Goal: Task Accomplishment & Management: Manage account settings

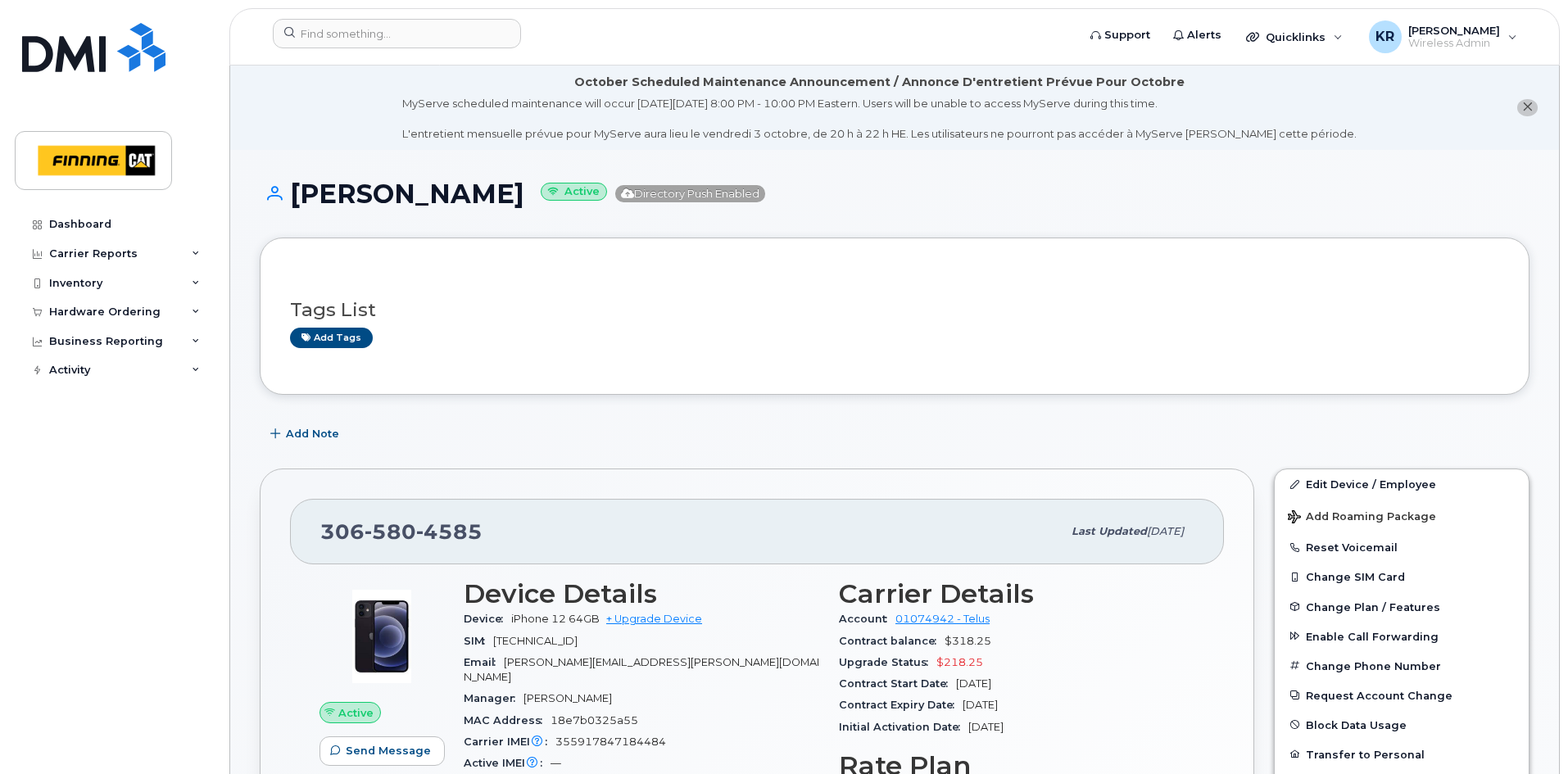
scroll to position [574, 0]
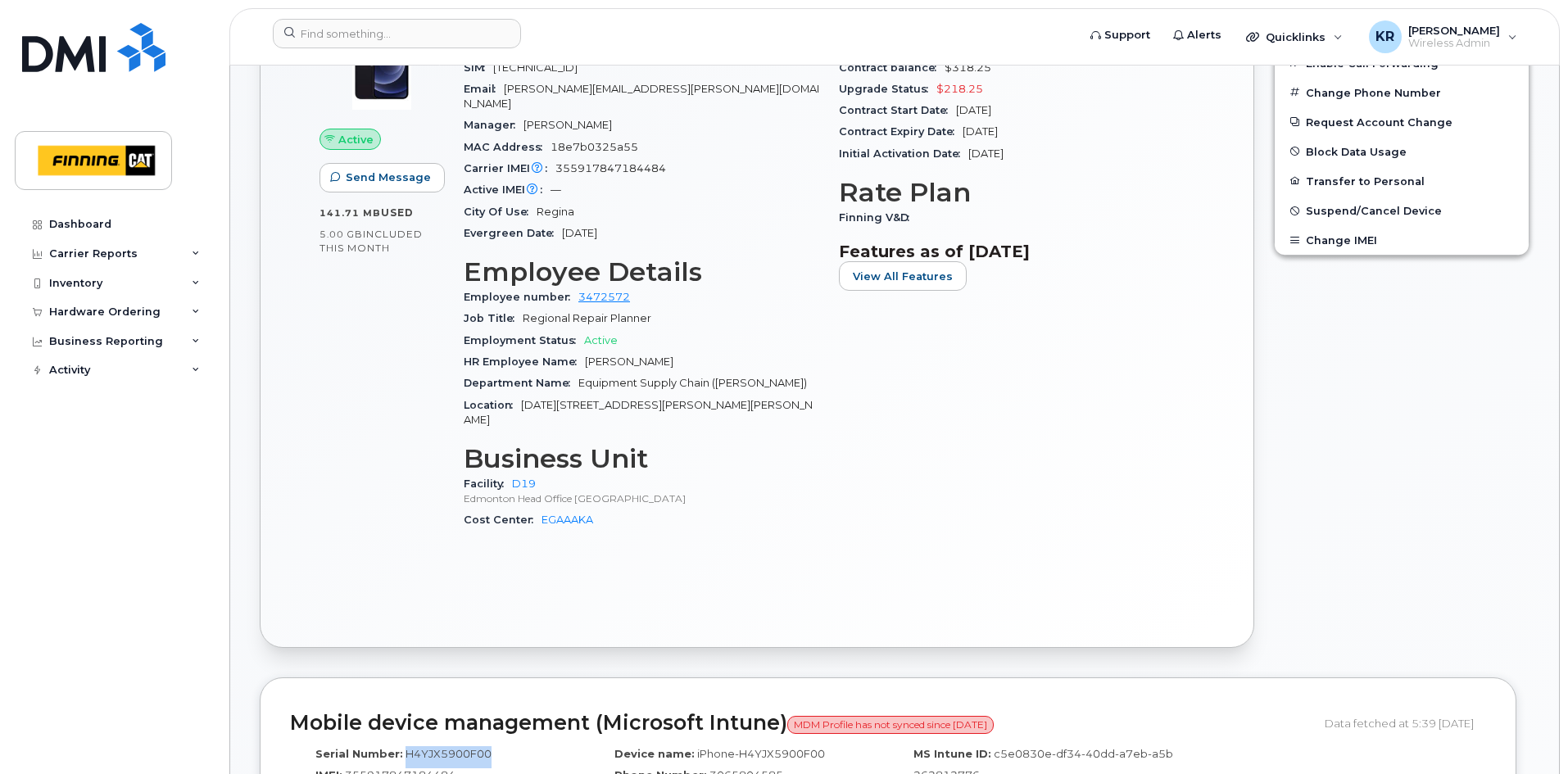
drag, startPoint x: 402, startPoint y: 725, endPoint x: 485, endPoint y: 722, distance: 83.1
click at [485, 747] on span "H4YJX5900F00" at bounding box center [449, 754] width 86 height 13
copy span "H4YJX5900F00"
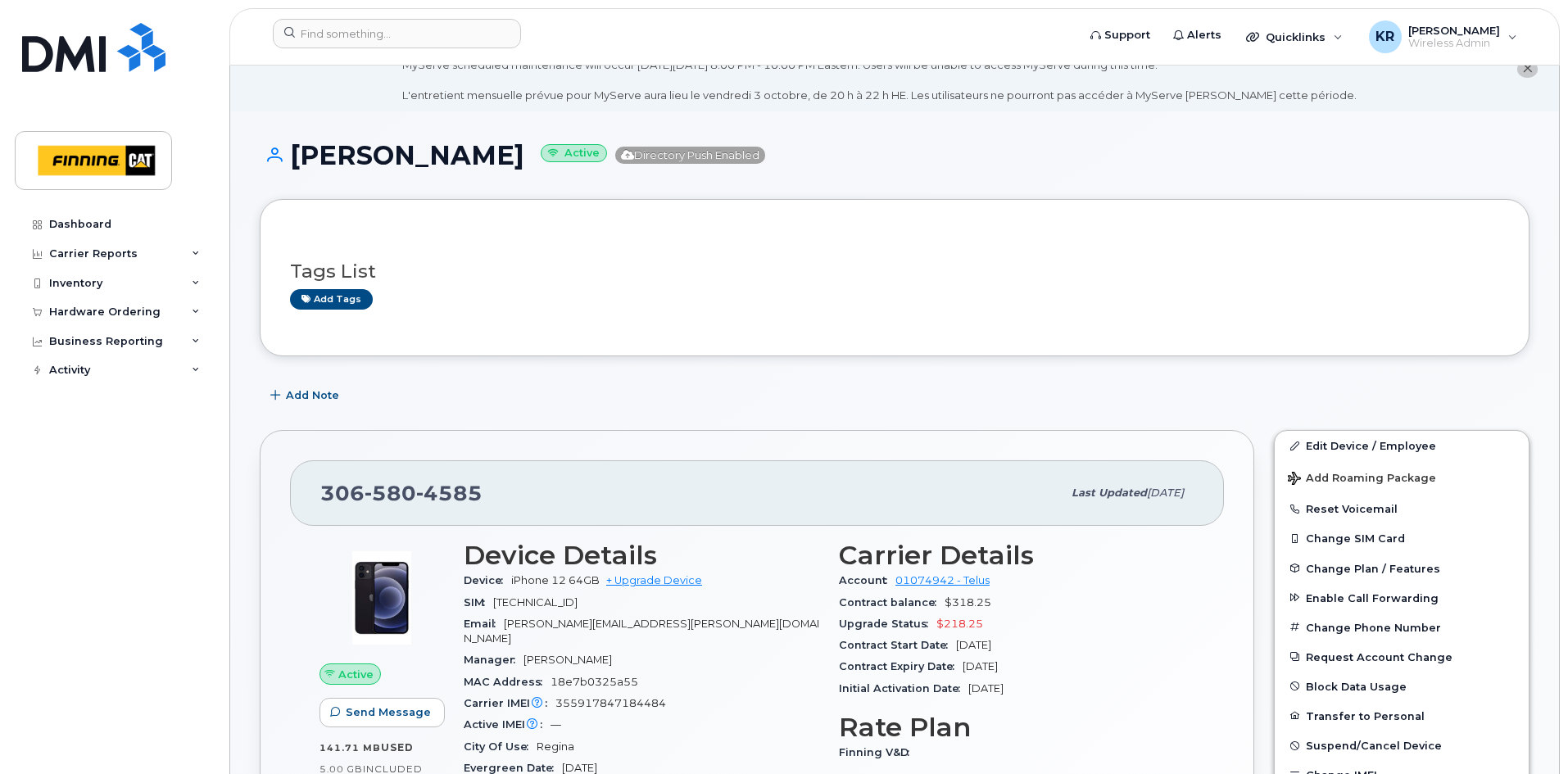
scroll to position [0, 0]
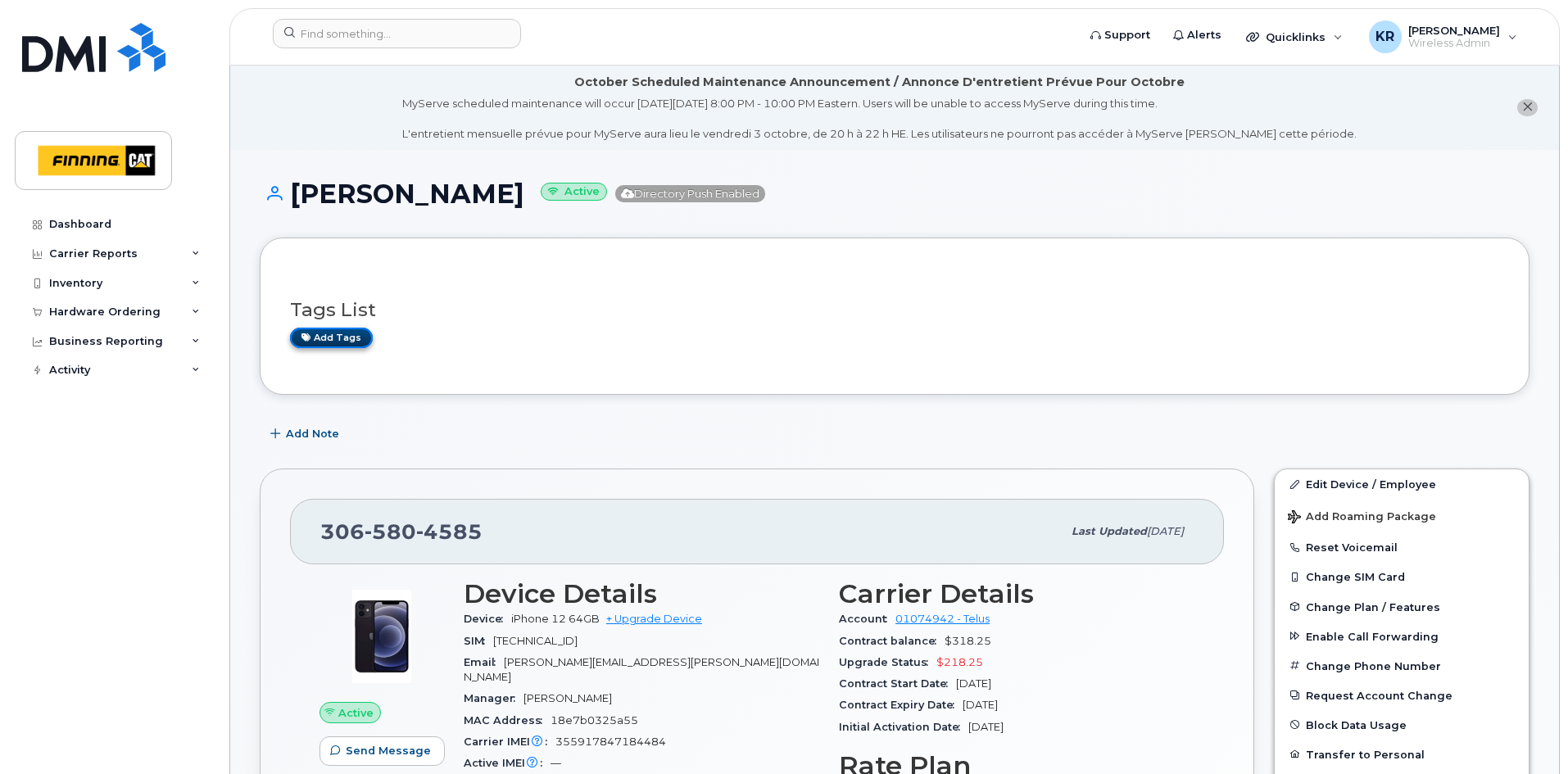
click at [350, 333] on link "Add tags" at bounding box center [331, 338] width 83 height 20
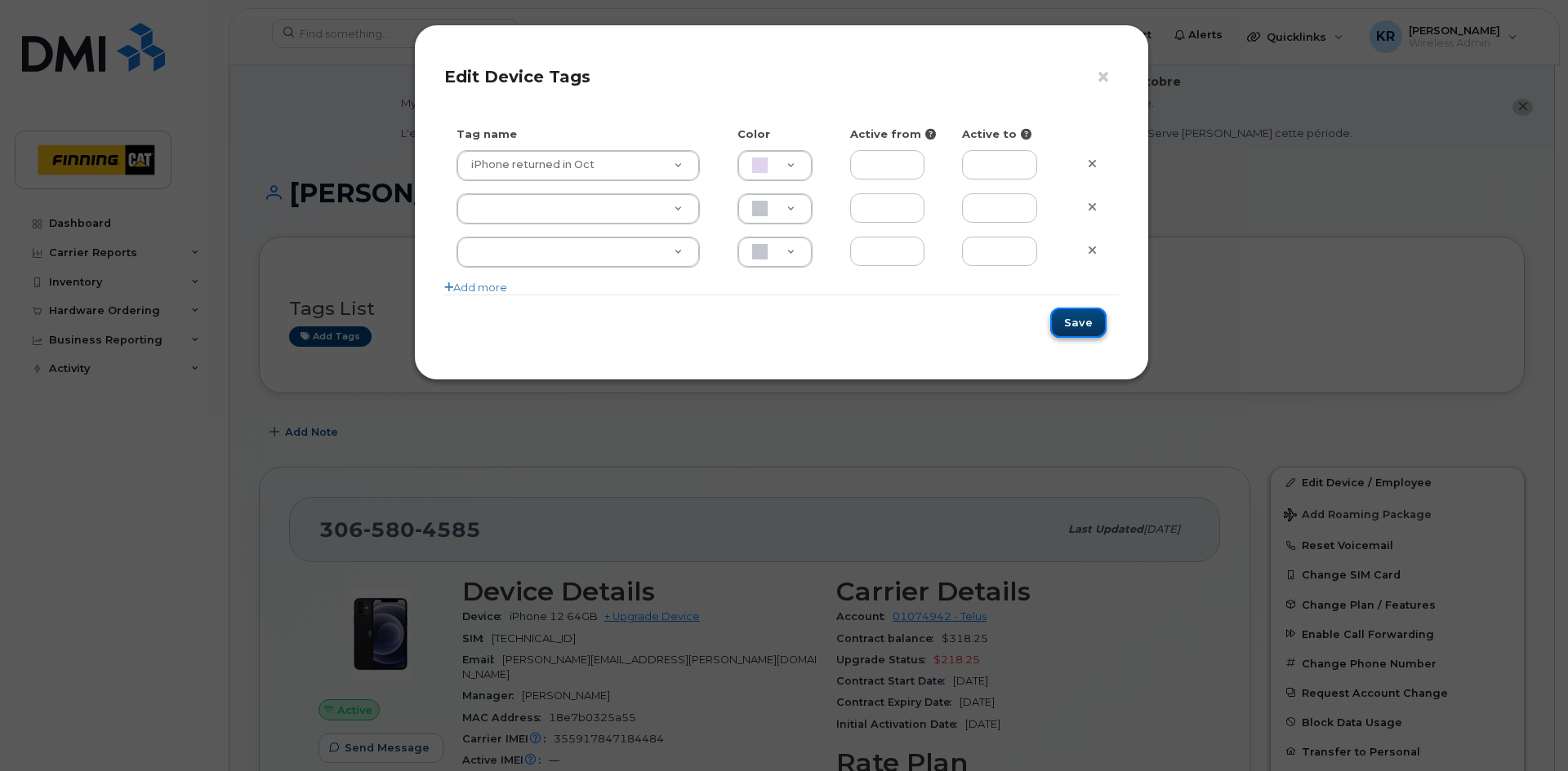
click at [1081, 327] on button "Save" at bounding box center [1078, 322] width 56 height 30
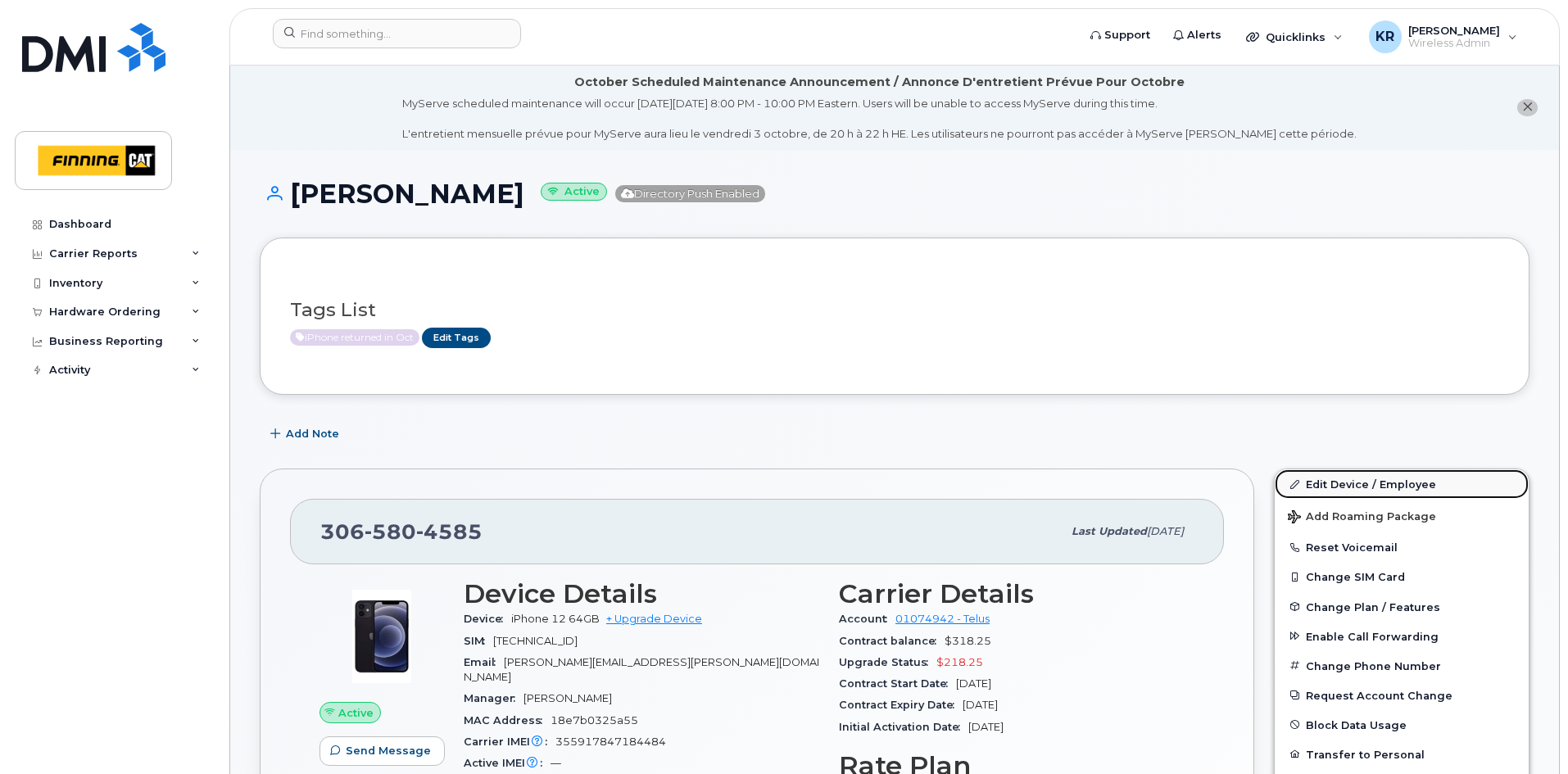
click at [1322, 486] on link "Edit Device / Employee" at bounding box center [1401, 484] width 254 height 29
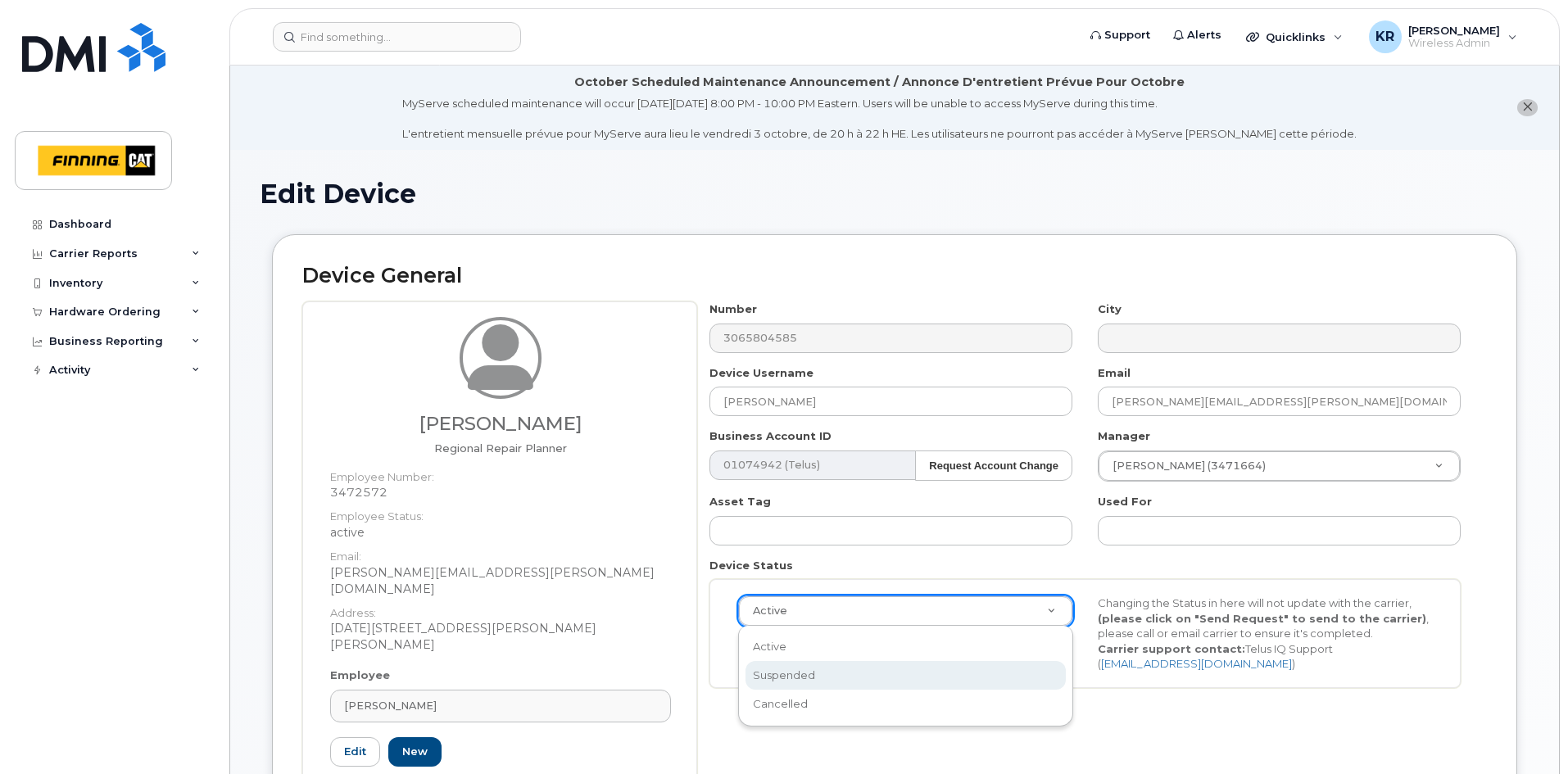
select select "suspended"
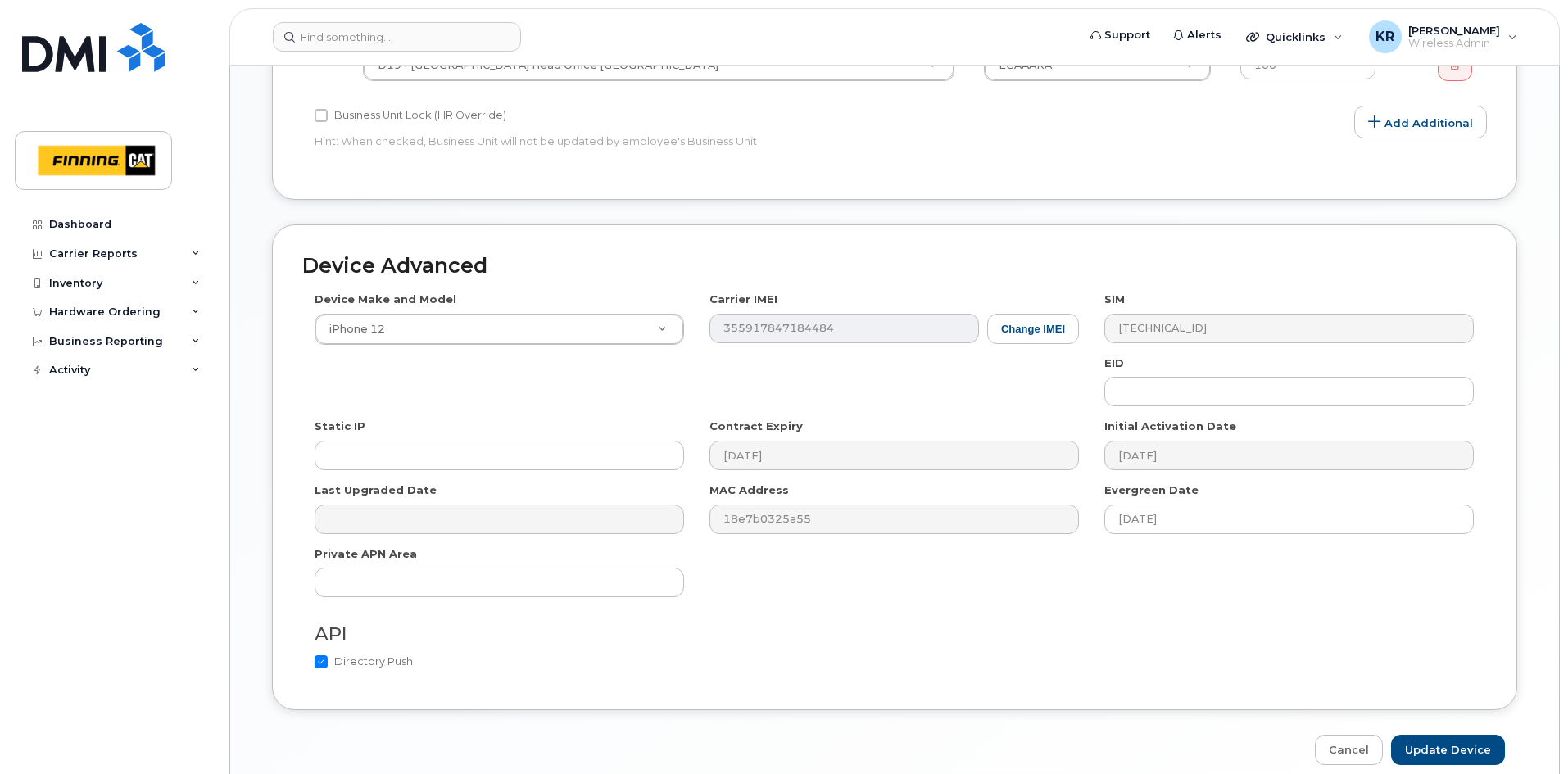
scroll to position [983, 0]
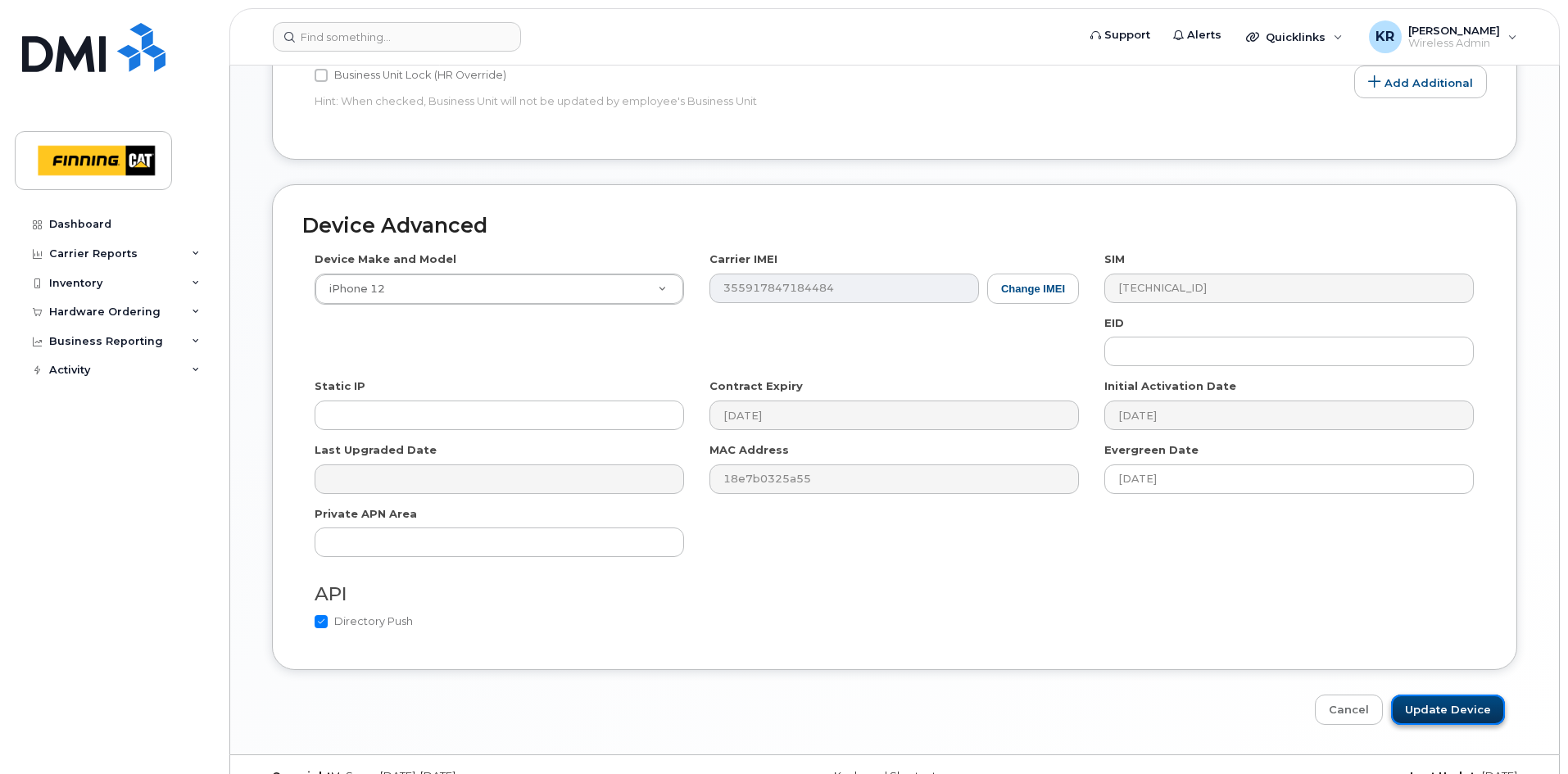
click at [1459, 695] on input "Update Device" at bounding box center [1448, 710] width 114 height 30
type input "Saving..."
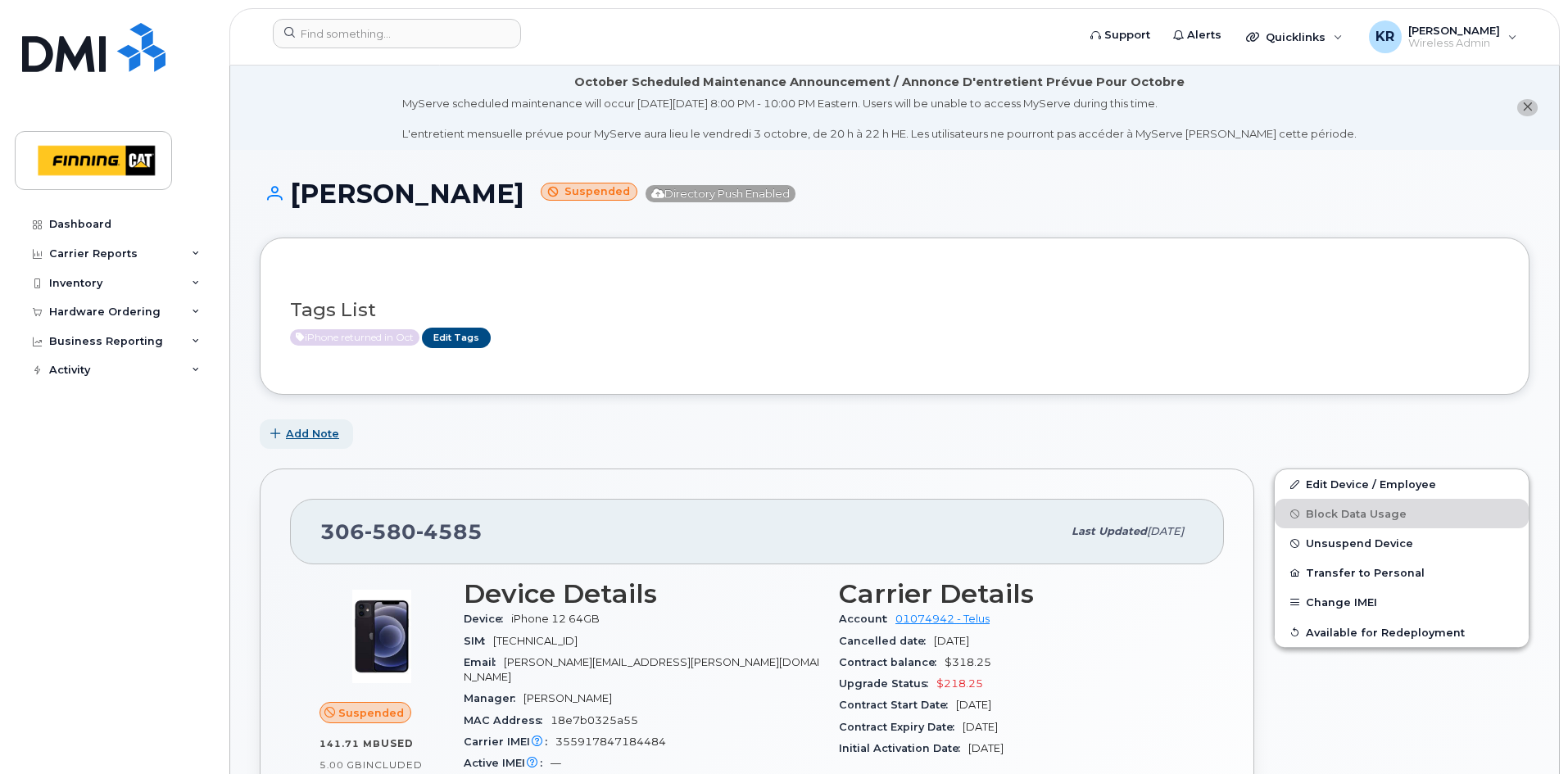
click at [291, 437] on span "Add Note" at bounding box center [313, 434] width 54 height 16
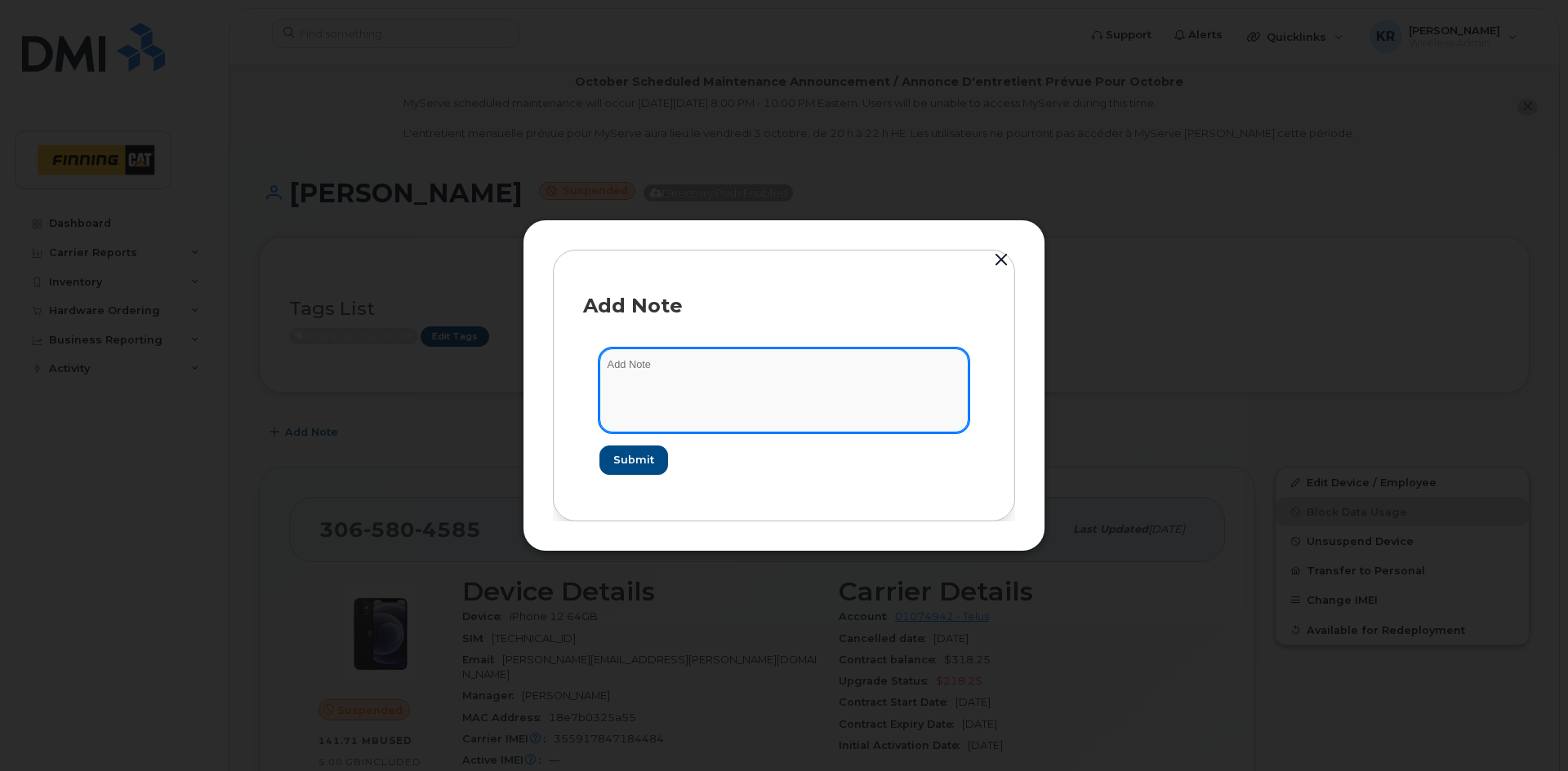
click at [656, 380] on textarea at bounding box center [784, 390] width 369 height 84
type textarea "CB $190.00 line suspended Oct 2/25."
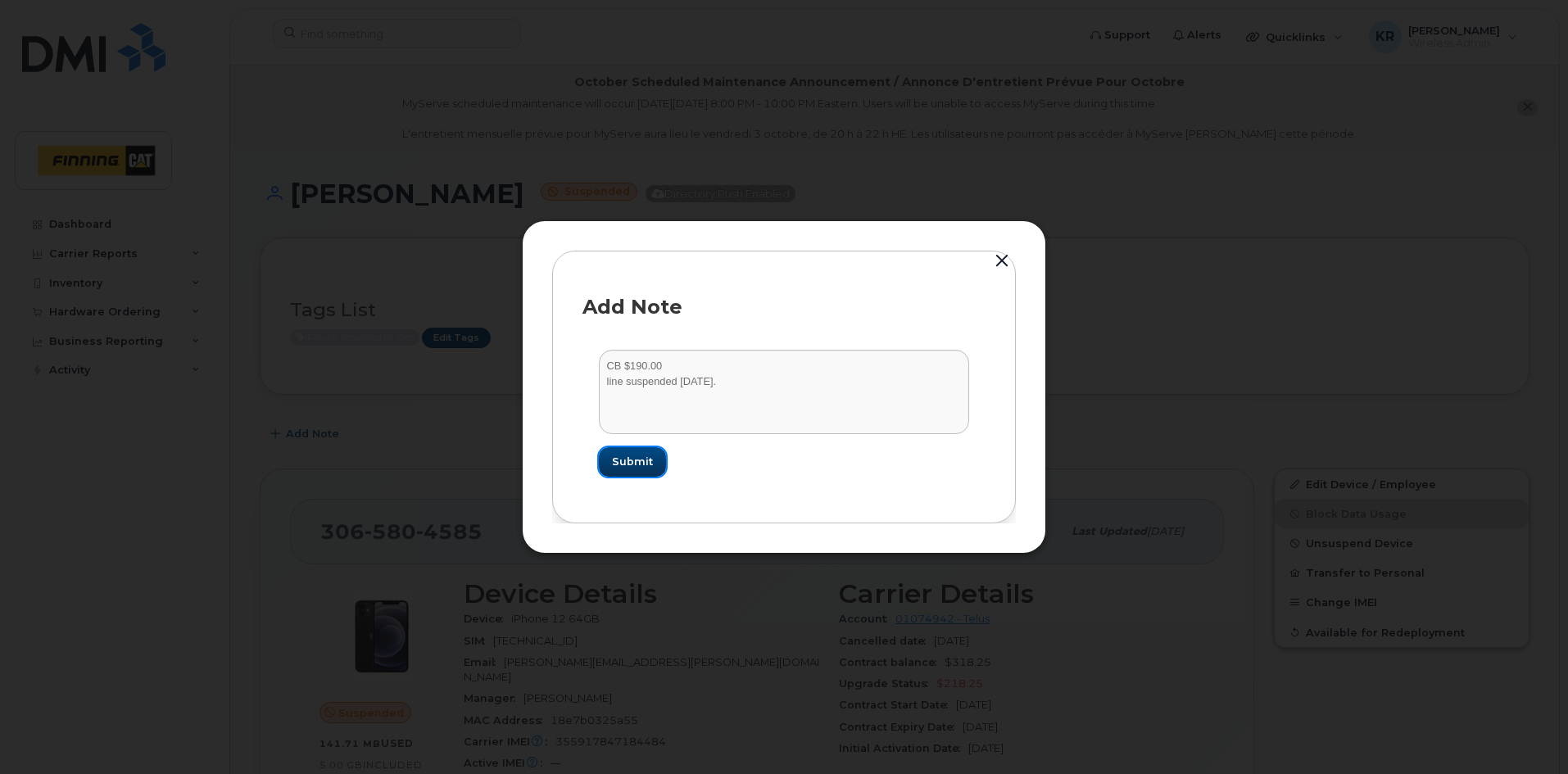
click at [629, 465] on span "Submit" at bounding box center [632, 461] width 41 height 16
